Goal: Task Accomplishment & Management: Use online tool/utility

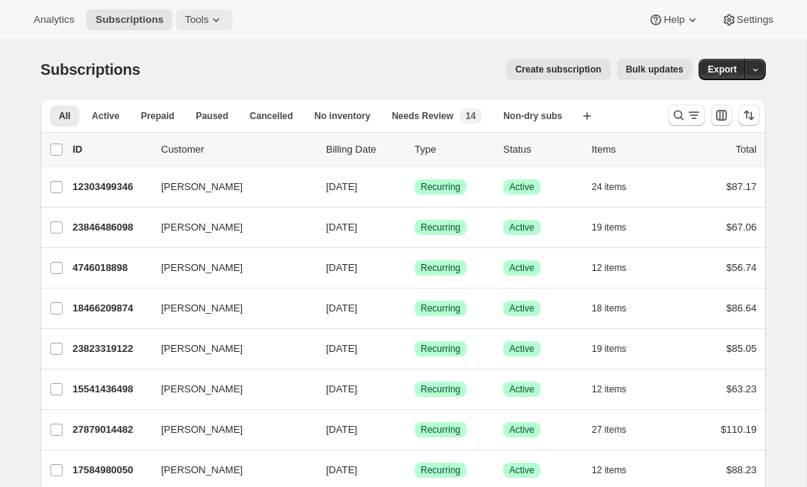
click at [220, 17] on icon at bounding box center [215, 19] width 15 height 15
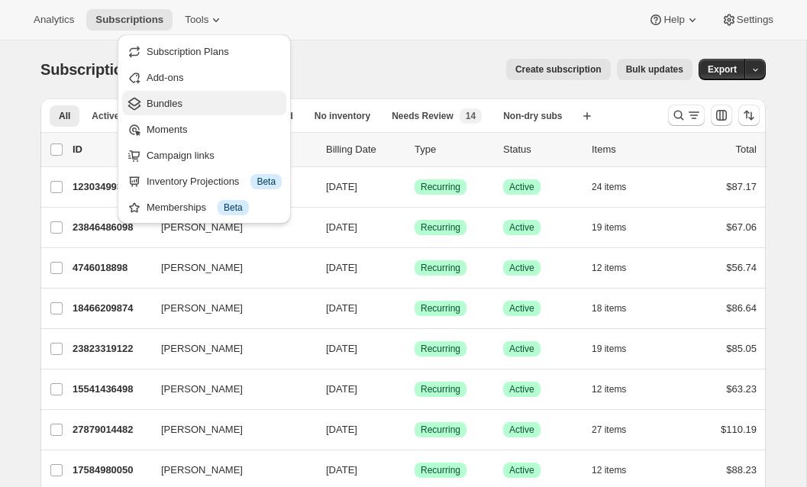
click at [167, 105] on span "Bundles" at bounding box center [165, 103] width 36 height 11
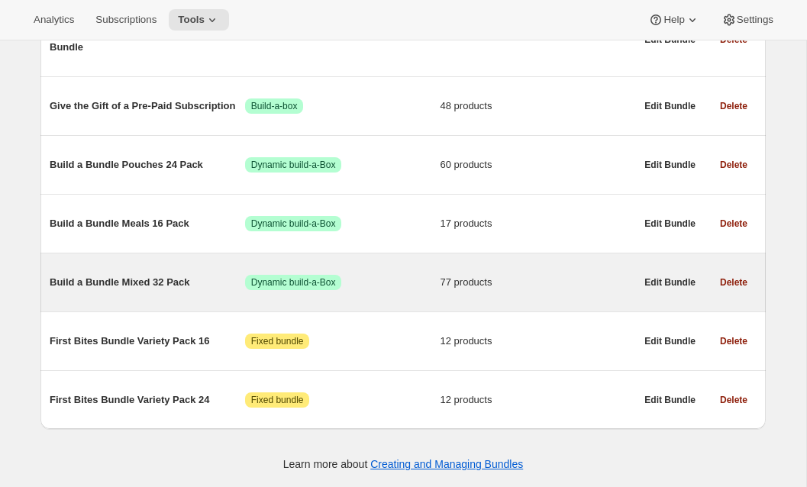
scroll to position [971, 0]
click at [113, 287] on span "Build a Bundle Mixed 32 Pack" at bounding box center [148, 282] width 196 height 15
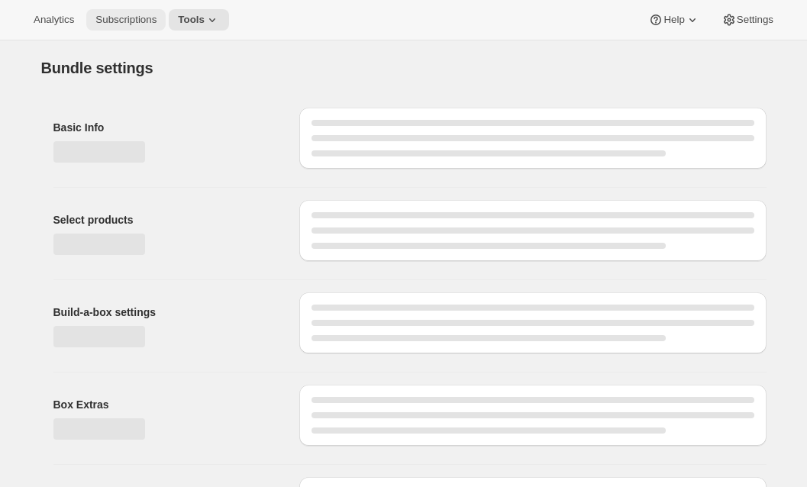
type input "Build a Bundle Mixed 32 Pack"
checkbox input "true"
select select "MINIMUM"
type input "Select at least 8 meals"
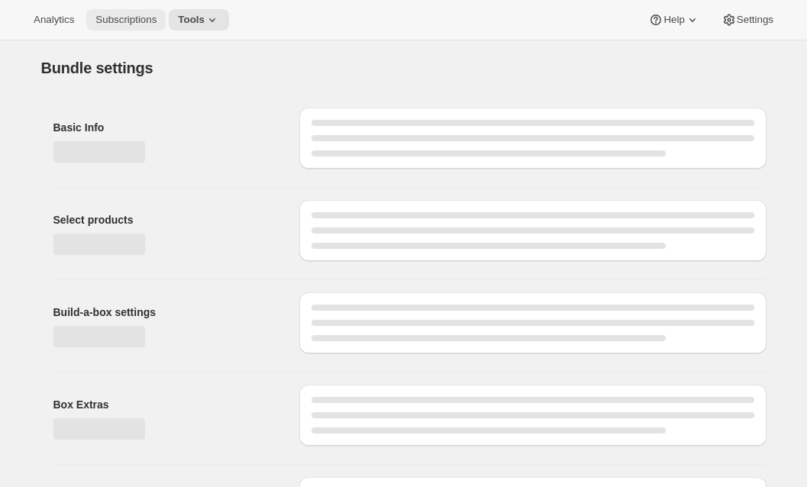
select select "gid://shopify/ProductVariant/42122698981458_33fb72c6-6dbd-426c-8527-91f8707433e9"
